Goal: Task Accomplishment & Management: Use online tool/utility

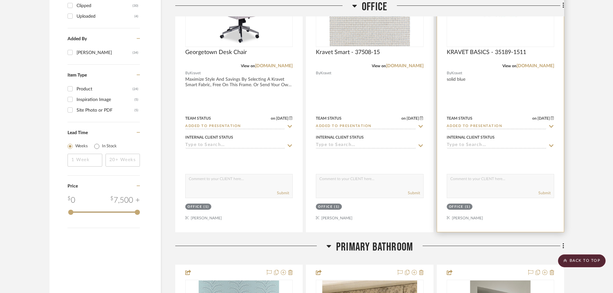
scroll to position [1029, 0]
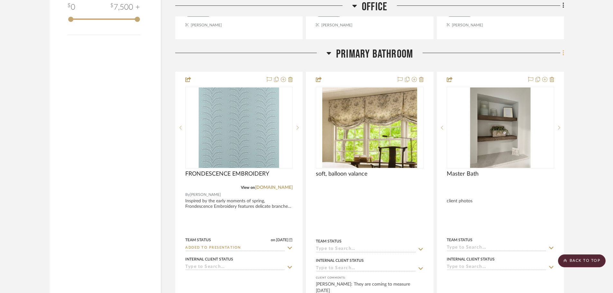
click at [564, 52] on icon at bounding box center [564, 53] width 2 height 7
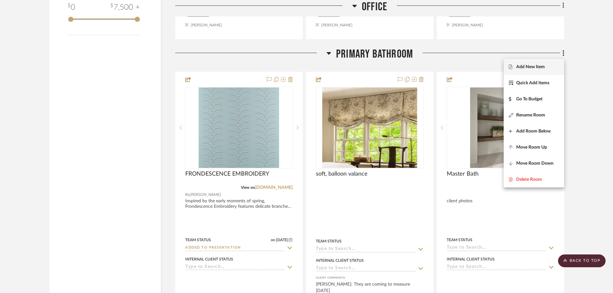
click at [533, 66] on span "Add New Item" at bounding box center [530, 66] width 29 height 5
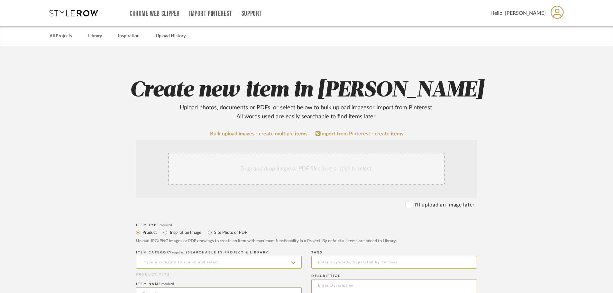
click at [233, 167] on div "Drag and drop image or PDF files here or click to select." at bounding box center [306, 169] width 277 height 32
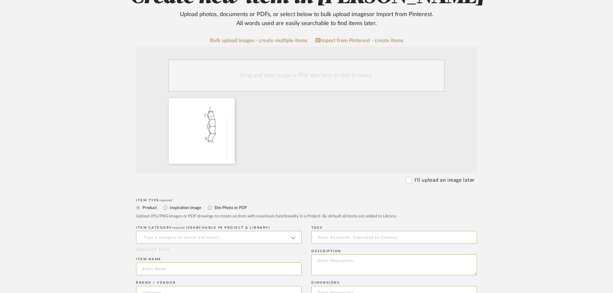
scroll to position [97, 0]
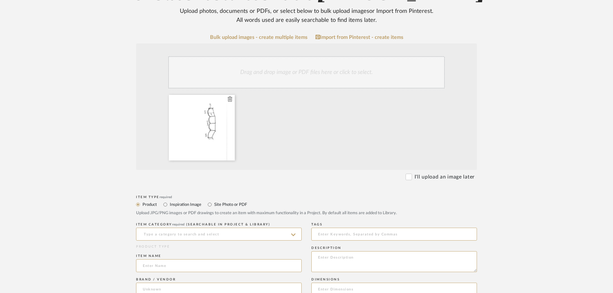
click at [219, 121] on div at bounding box center [202, 128] width 66 height 66
click at [229, 98] on icon at bounding box center [230, 99] width 5 height 5
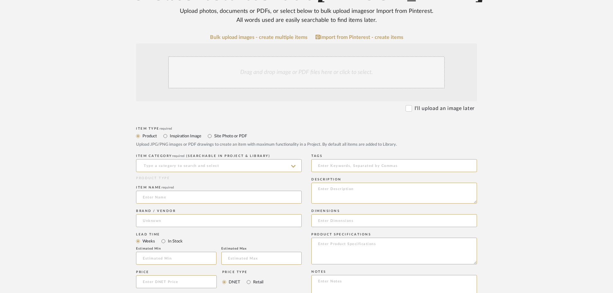
click at [248, 71] on div "Drag and drop image or PDF files here or click to select." at bounding box center [306, 72] width 277 height 32
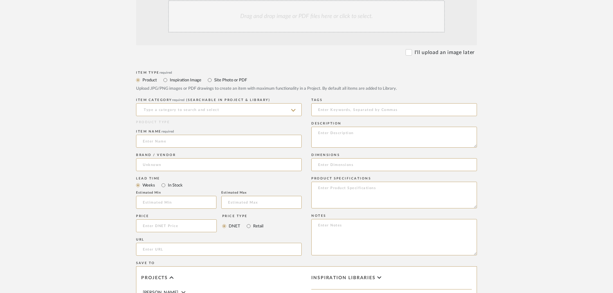
scroll to position [161, 0]
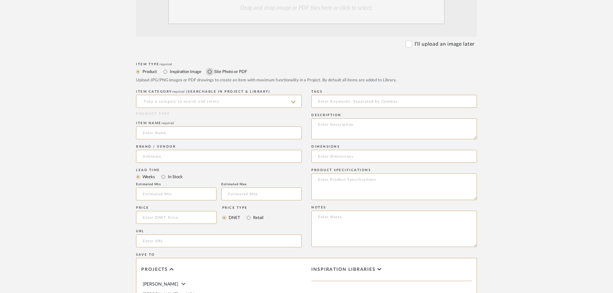
click at [211, 71] on input "Site Photo or PDF" at bounding box center [210, 72] width 8 height 8
radio input "true"
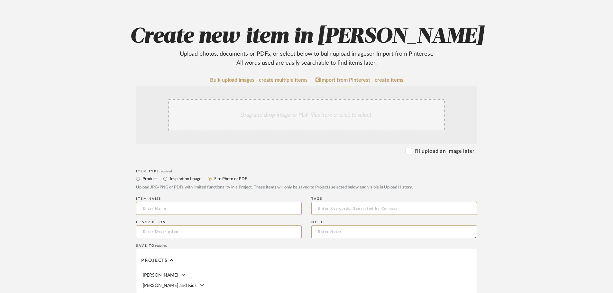
scroll to position [32, 0]
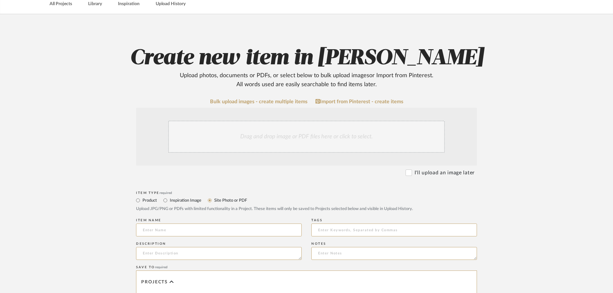
click at [283, 132] on div "Drag and drop image or PDF files here or click to select." at bounding box center [306, 137] width 277 height 32
click at [235, 126] on div "Drag and drop image or PDF files here or click to select." at bounding box center [306, 137] width 277 height 32
